Goal: Task Accomplishment & Management: Manage account settings

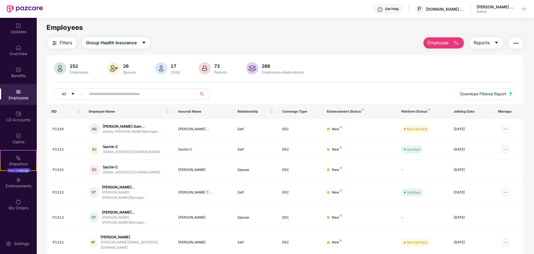
click at [100, 93] on input "text" at bounding box center [139, 94] width 100 height 8
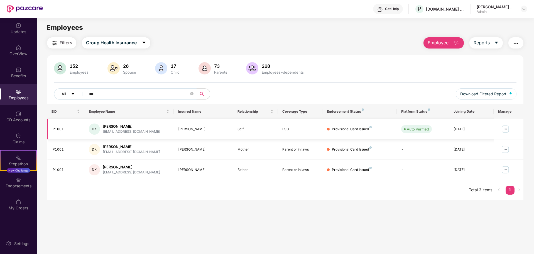
type input "***"
click at [361, 129] on div "Provisional Card Issued" at bounding box center [352, 128] width 40 height 5
click at [348, 129] on div "Provisional Card Issued" at bounding box center [352, 128] width 40 height 5
click at [108, 125] on div "[PERSON_NAME]" at bounding box center [132, 126] width 58 height 5
click at [506, 129] on img at bounding box center [505, 128] width 9 height 9
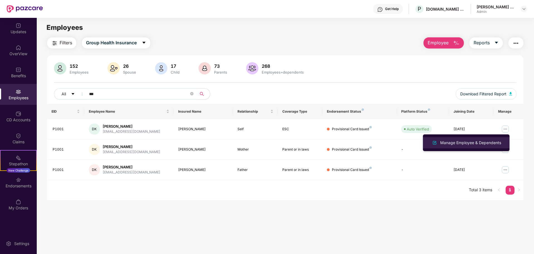
click at [458, 141] on div "Manage Employee & Dependents" at bounding box center [470, 142] width 63 height 6
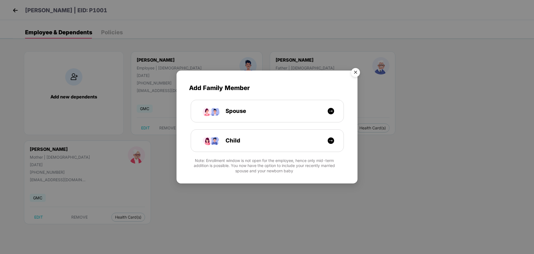
click at [355, 73] on img "Close" at bounding box center [356, 73] width 16 height 16
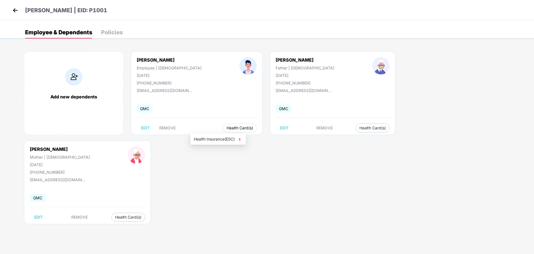
click at [227, 129] on span "Health Card(s)" at bounding box center [240, 127] width 26 height 3
click at [212, 140] on span "Health Insurance(ESC)" at bounding box center [218, 139] width 49 height 6
click at [317, 137] on span "Health Insurance(Parent or inlaw)" at bounding box center [335, 139] width 68 height 6
click at [141, 215] on span "Health Card(s)" at bounding box center [128, 216] width 26 height 3
click at [417, 139] on span "Health Insurance(Parent or inlaw)" at bounding box center [442, 139] width 68 height 6
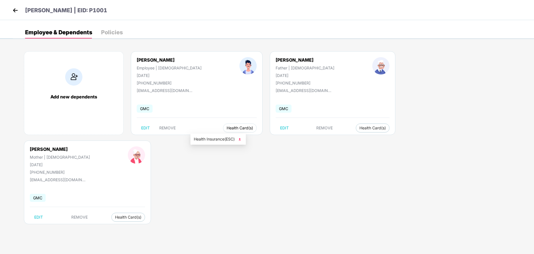
click at [227, 128] on span "Health Card(s)" at bounding box center [240, 127] width 26 height 3
click at [204, 138] on span "Health Insurance(ESC)" at bounding box center [218, 139] width 49 height 6
click at [266, 184] on body "[PERSON_NAME] | EID: P1001 Employee & Dependents Policies Add new dependents [P…" at bounding box center [267, 127] width 534 height 254
click at [265, 176] on body "[PERSON_NAME] | EID: P1001 Employee & Dependents Policies Add new dependents [P…" at bounding box center [267, 127] width 534 height 254
click at [227, 127] on span "Health Card(s)" at bounding box center [240, 127] width 26 height 3
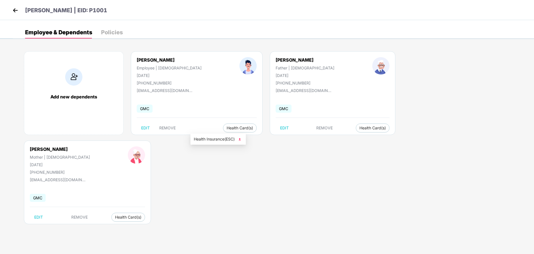
click at [220, 140] on span "Health Insurance(ESC)" at bounding box center [218, 139] width 49 height 6
click at [334, 149] on body "[PERSON_NAME] | EID: P1001 Employee & Dependents Policies Add new dependents [P…" at bounding box center [267, 127] width 534 height 254
click at [297, 176] on body "[PERSON_NAME] | EID: P1001 Employee & Dependents Policies Add new dependents [P…" at bounding box center [267, 127] width 534 height 254
click at [14, 11] on img at bounding box center [15, 10] width 8 height 8
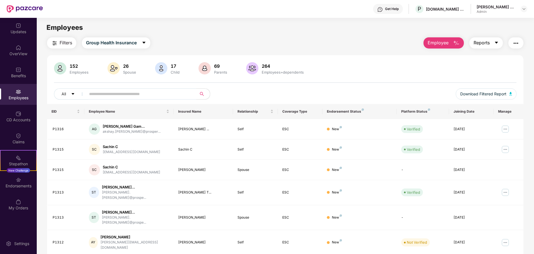
click at [488, 43] on span "Reports" at bounding box center [482, 42] width 16 height 7
click at [366, 62] on div "152 Employees 26 Spouse 17 Child [DEMOGRAPHIC_DATA] Parents 264 Employees+depen…" at bounding box center [285, 68] width 462 height 13
click at [60, 41] on span "Filters" at bounding box center [66, 42] width 13 height 7
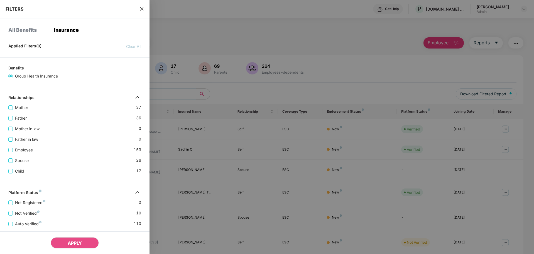
scroll to position [28, 0]
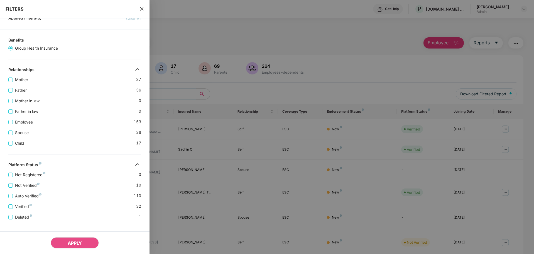
click at [143, 9] on icon "close" at bounding box center [141, 9] width 4 height 4
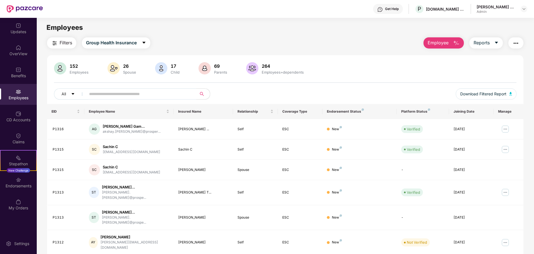
click at [310, 29] on div "Employees" at bounding box center [285, 27] width 497 height 11
